Goal: Task Accomplishment & Management: Manage account settings

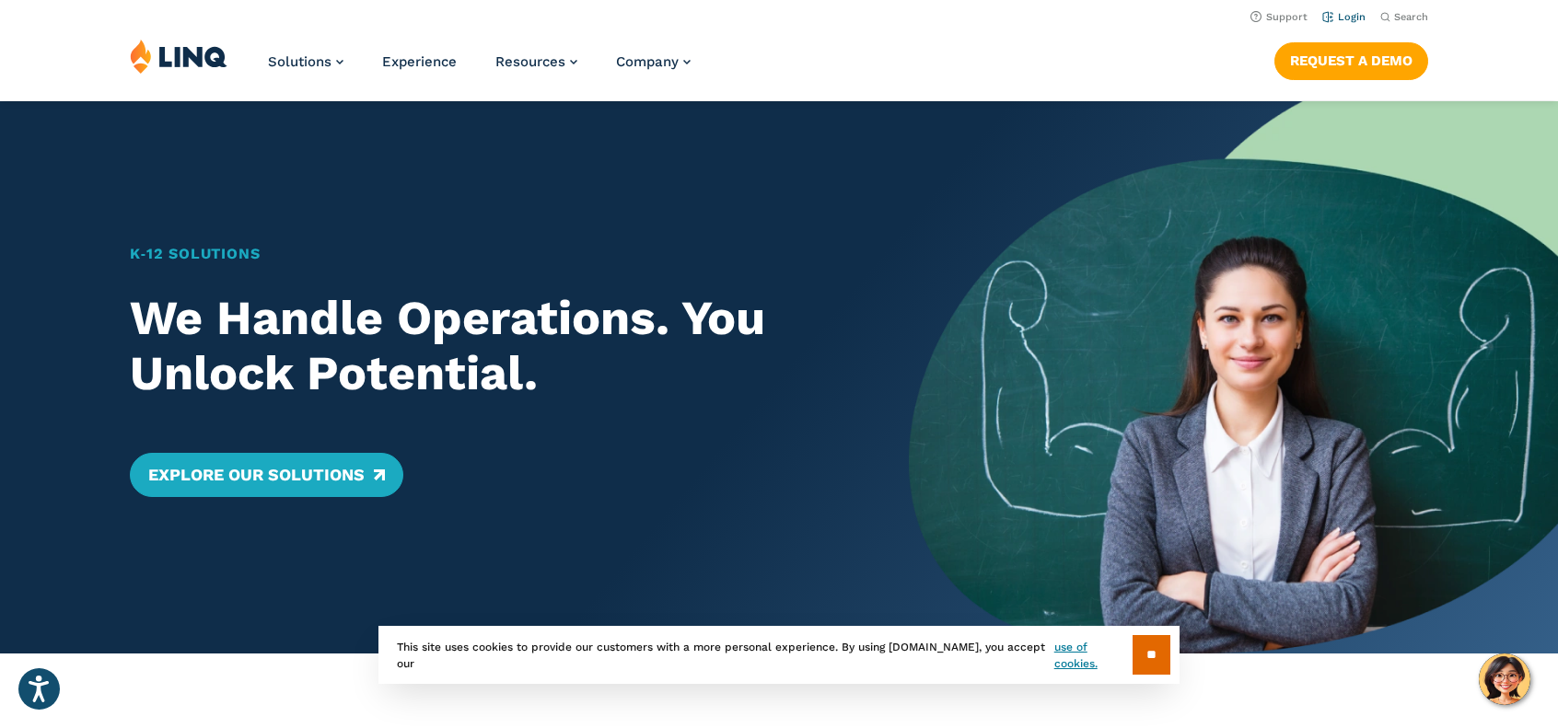
click at [1355, 15] on link "Login" at bounding box center [1343, 17] width 43 height 12
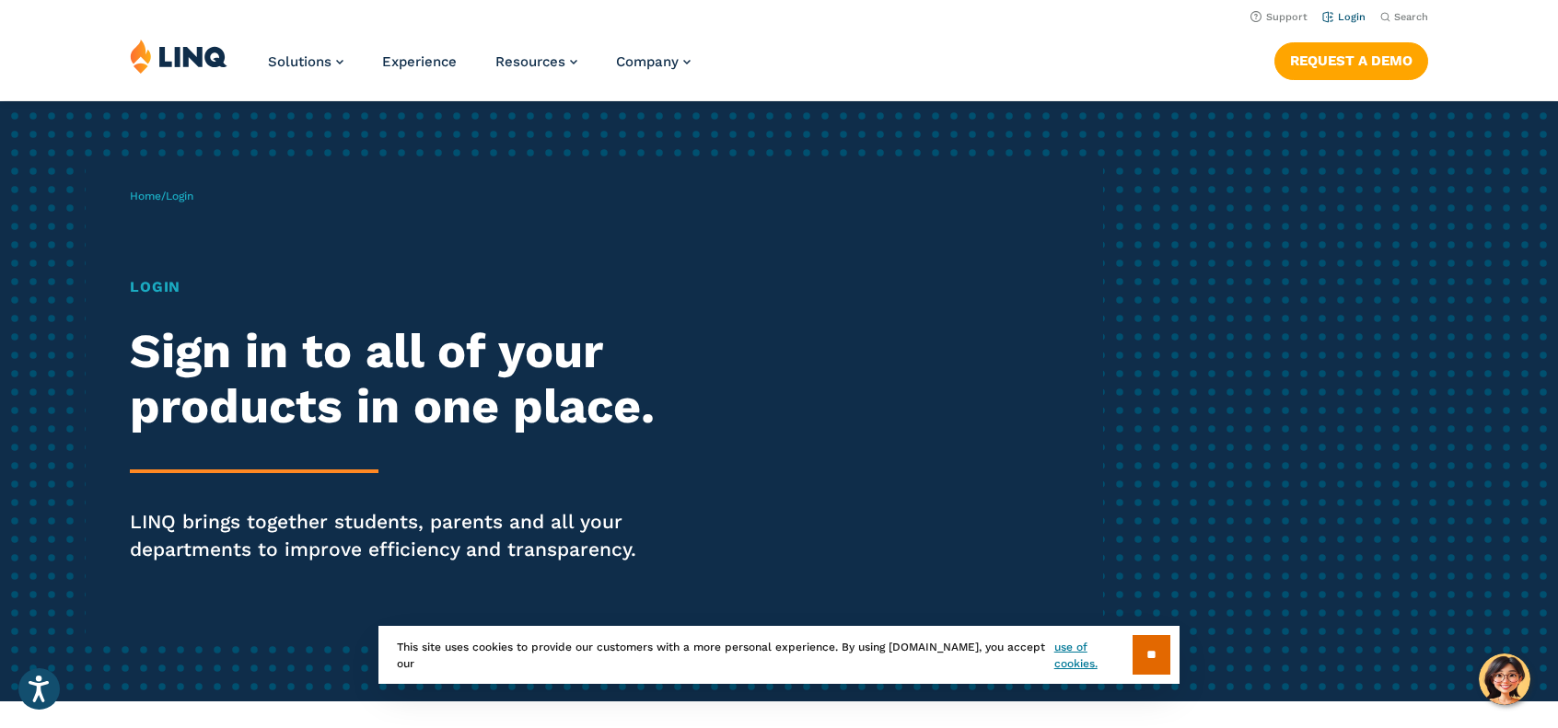
click at [1352, 21] on link "Login" at bounding box center [1343, 17] width 43 height 12
click at [1348, 19] on link "Login" at bounding box center [1343, 17] width 43 height 12
click at [1344, 16] on link "Login" at bounding box center [1343, 17] width 43 height 12
click at [147, 295] on h1 "Login" at bounding box center [430, 287] width 600 height 22
click at [179, 200] on span "Login" at bounding box center [180, 196] width 28 height 13
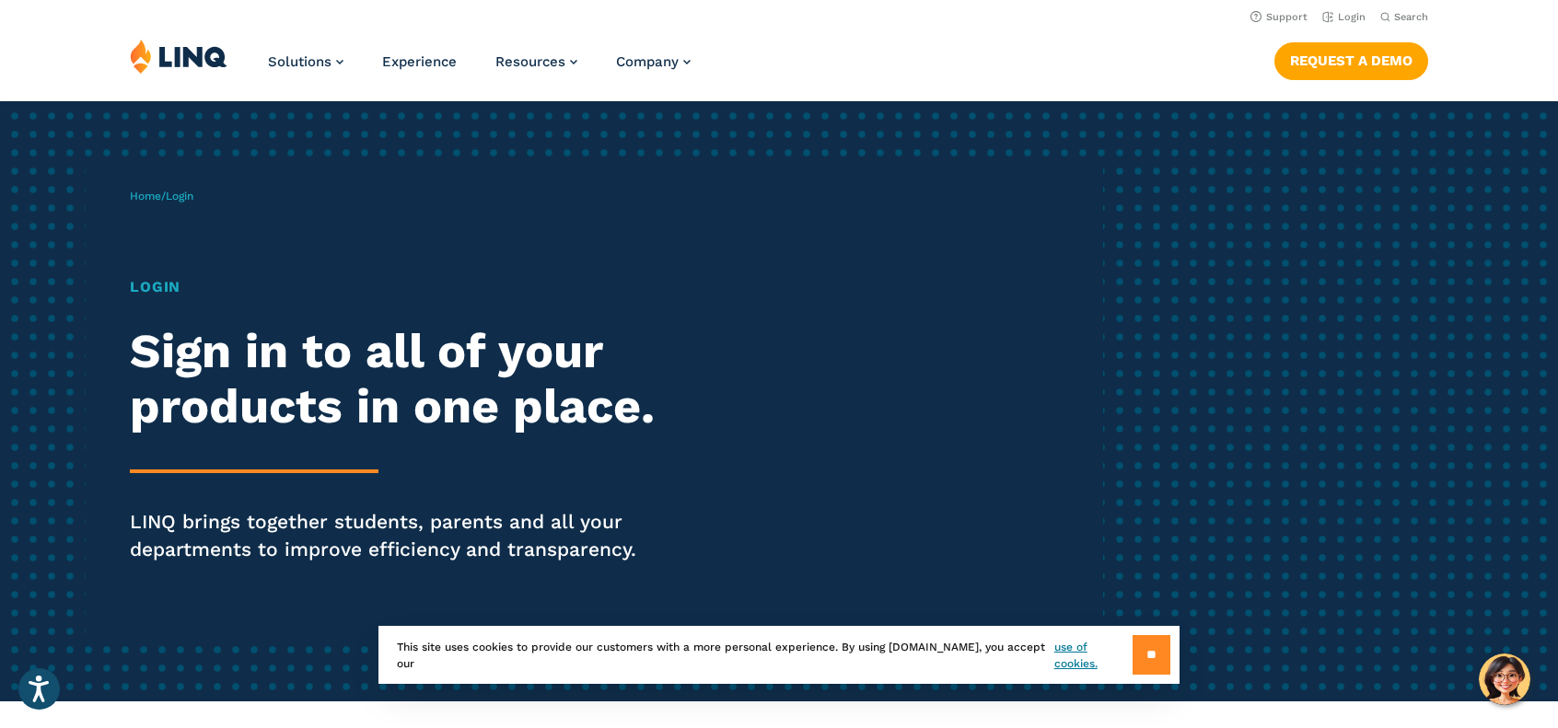
click at [1155, 653] on input "**" at bounding box center [1151, 655] width 38 height 40
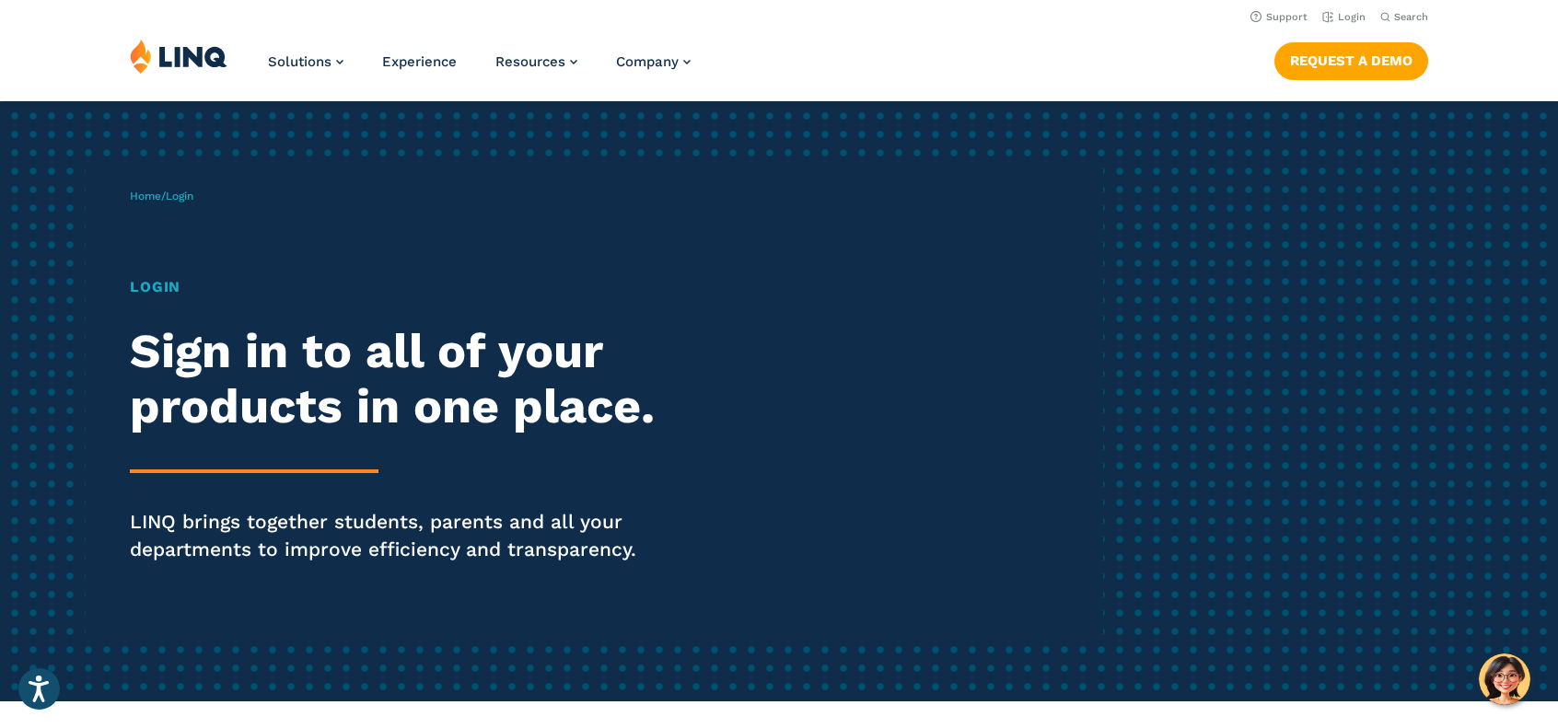
click at [158, 287] on h1 "Login" at bounding box center [430, 287] width 600 height 22
click at [134, 242] on div "Home / Login Login Sign in to all of your products in one place. LINQ brings to…" at bounding box center [616, 401] width 973 height 471
click at [140, 192] on link "Home" at bounding box center [145, 196] width 31 height 13
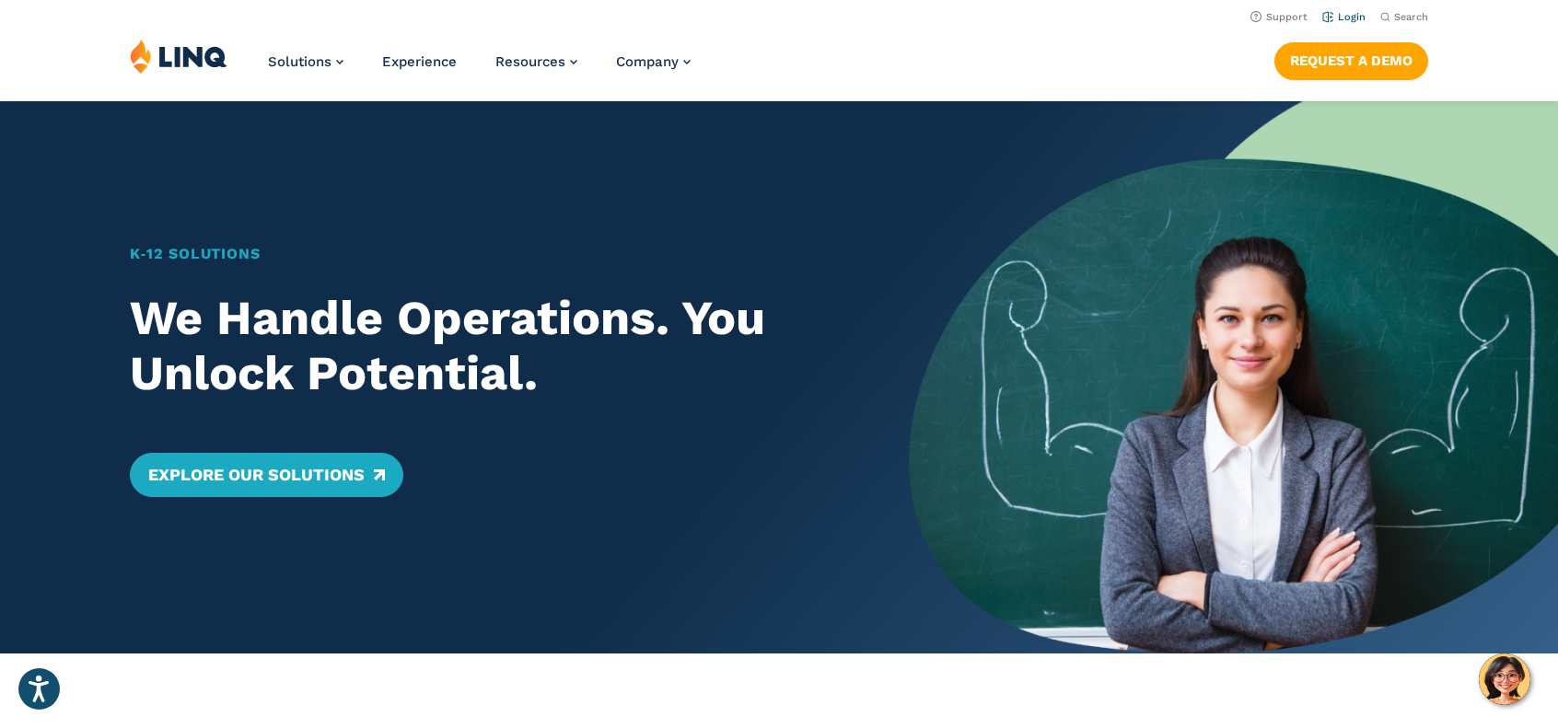
click at [1332, 23] on link "Login" at bounding box center [1343, 17] width 43 height 12
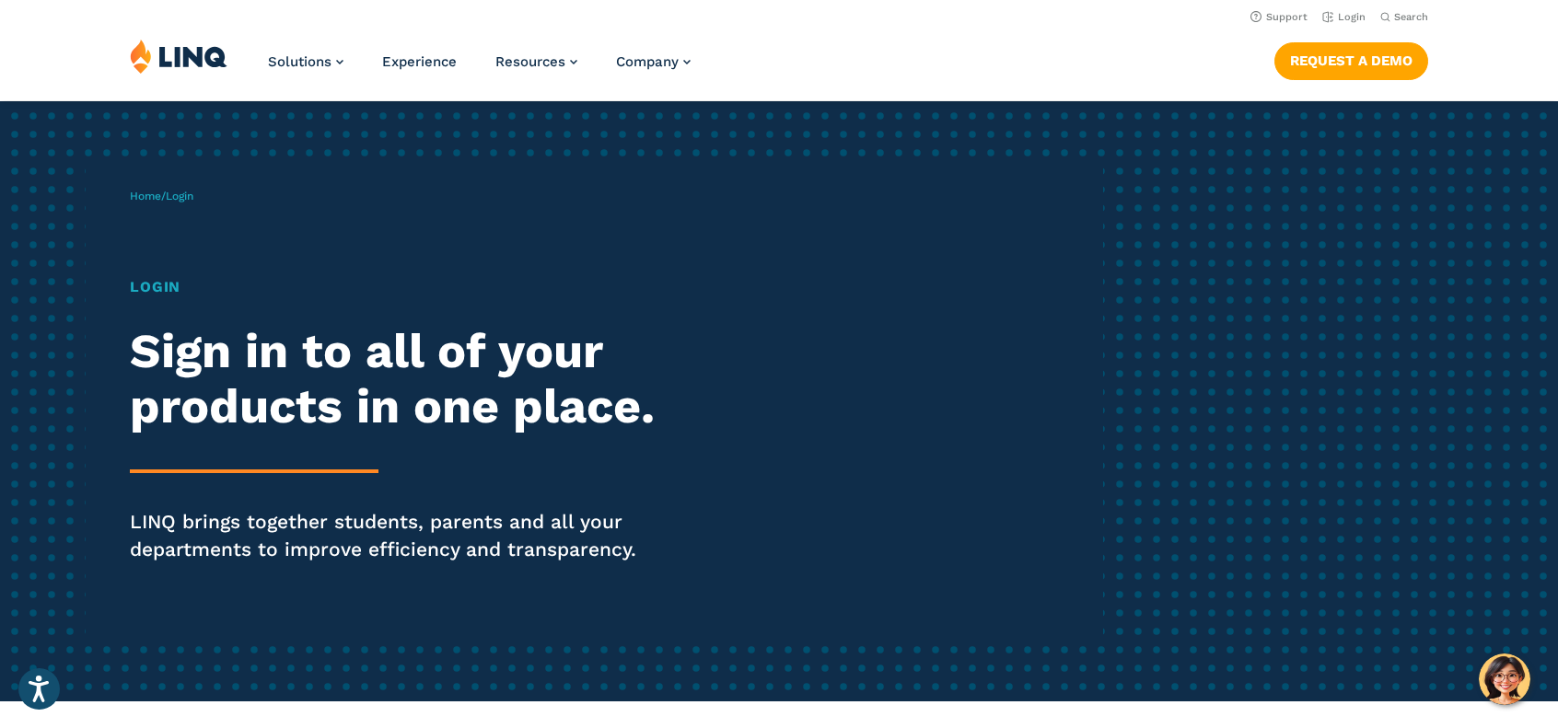
click at [160, 280] on h1 "Login" at bounding box center [430, 287] width 600 height 22
click at [186, 236] on div "Home / Login Login Sign in to all of your products in one place. LINQ brings to…" at bounding box center [616, 401] width 973 height 471
click at [186, 235] on div "Home / Login Login Sign in to all of your products in one place. LINQ brings to…" at bounding box center [616, 401] width 973 height 471
